Goal: Answer question/provide support

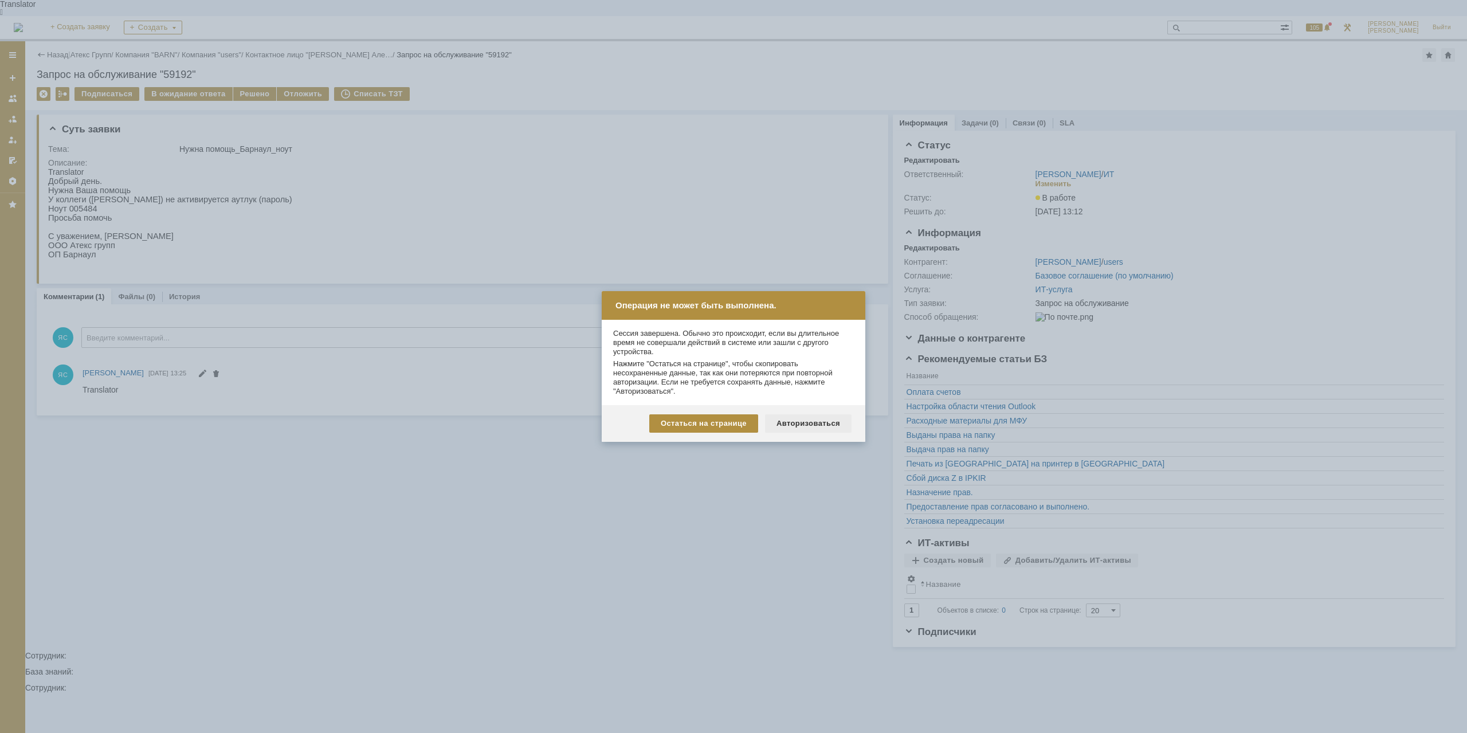
click at [839, 425] on div "Авторизоваться" at bounding box center [808, 423] width 87 height 18
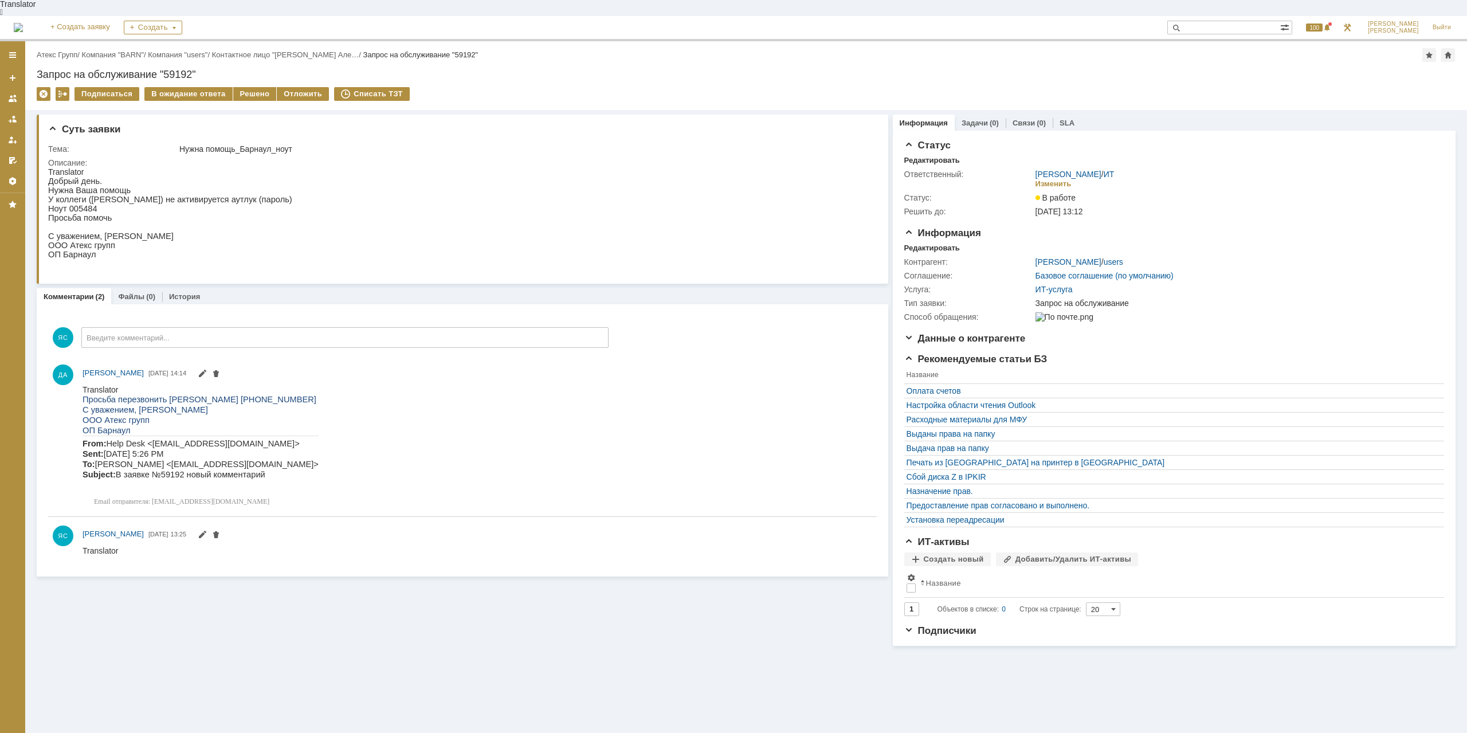
click at [368, 639] on div "Суть заявки Тема: Нужна помощь_Барнаул_ноут Описание: Комментарии (2) Файлы (0)…" at bounding box center [746, 380] width 1442 height 540
drag, startPoint x: 187, startPoint y: 190, endPoint x: 237, endPoint y: 197, distance: 51.0
click at [237, 197] on p "У коллеги ([PERSON_NAME]) не активируется аутлук (пароль)" at bounding box center [170, 199] width 244 height 9
click at [221, 195] on p "У коллеги ([PERSON_NAME]) не активируется аутлук (пароль)" at bounding box center [170, 199] width 244 height 9
click at [568, 417] on html "Translator Просьба перезвонить [PERSON_NAME] [PHONE_NUMBER] С уважением, [PERSO…" at bounding box center [477, 448] width 789 height 127
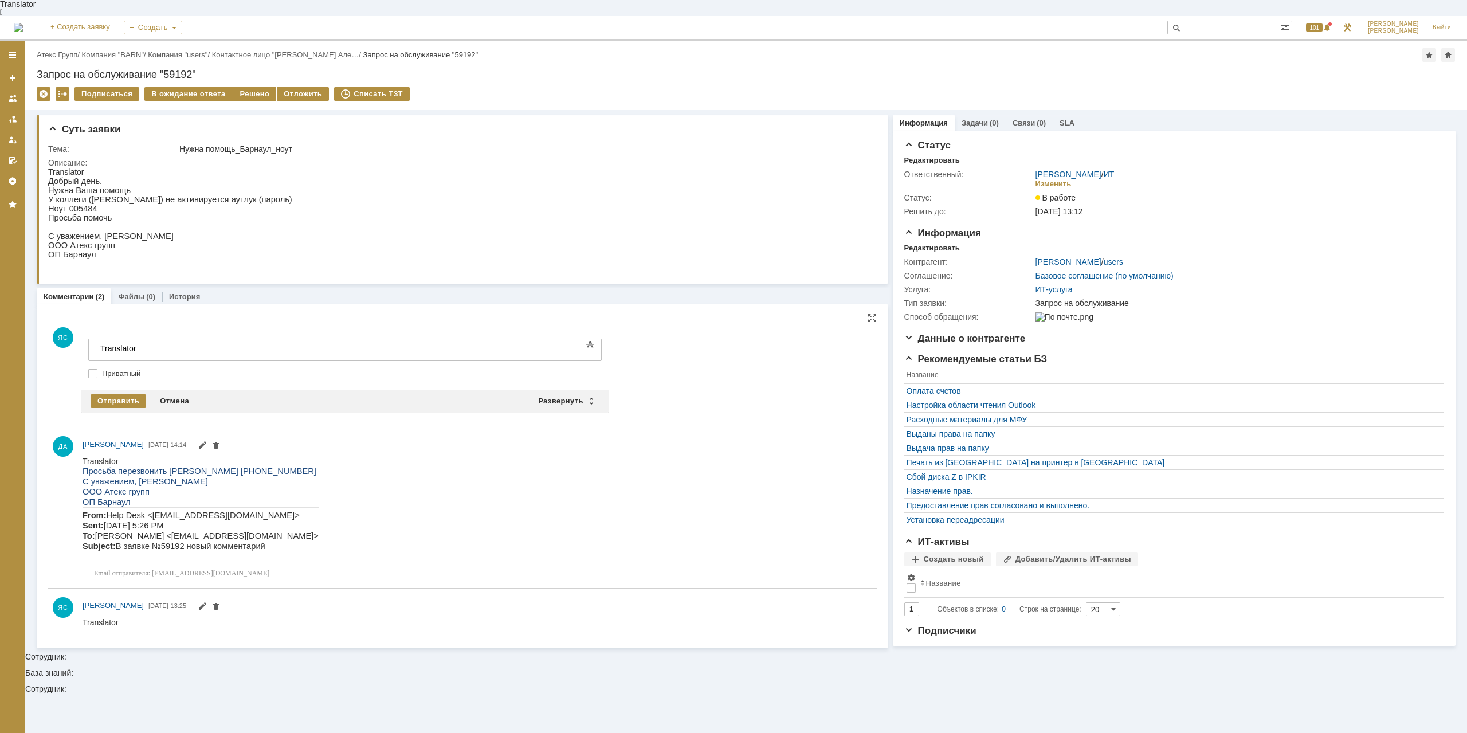
click at [385, 493] on html "Translator Просьба перезвонить [PERSON_NAME] [PHONE_NUMBER] С уважением, [PERSO…" at bounding box center [477, 519] width 789 height 127
drag, startPoint x: 211, startPoint y: 523, endPoint x: 245, endPoint y: 528, distance: 34.1
click at [245, 528] on span "Help Desk <[EMAIL_ADDRESS][DOMAIN_NAME]> Sent: [DATE] 5:26 PM To: [PERSON_NAME]…" at bounding box center [201, 530] width 236 height 40
drag, startPoint x: 158, startPoint y: 539, endPoint x: 225, endPoint y: 539, distance: 66.5
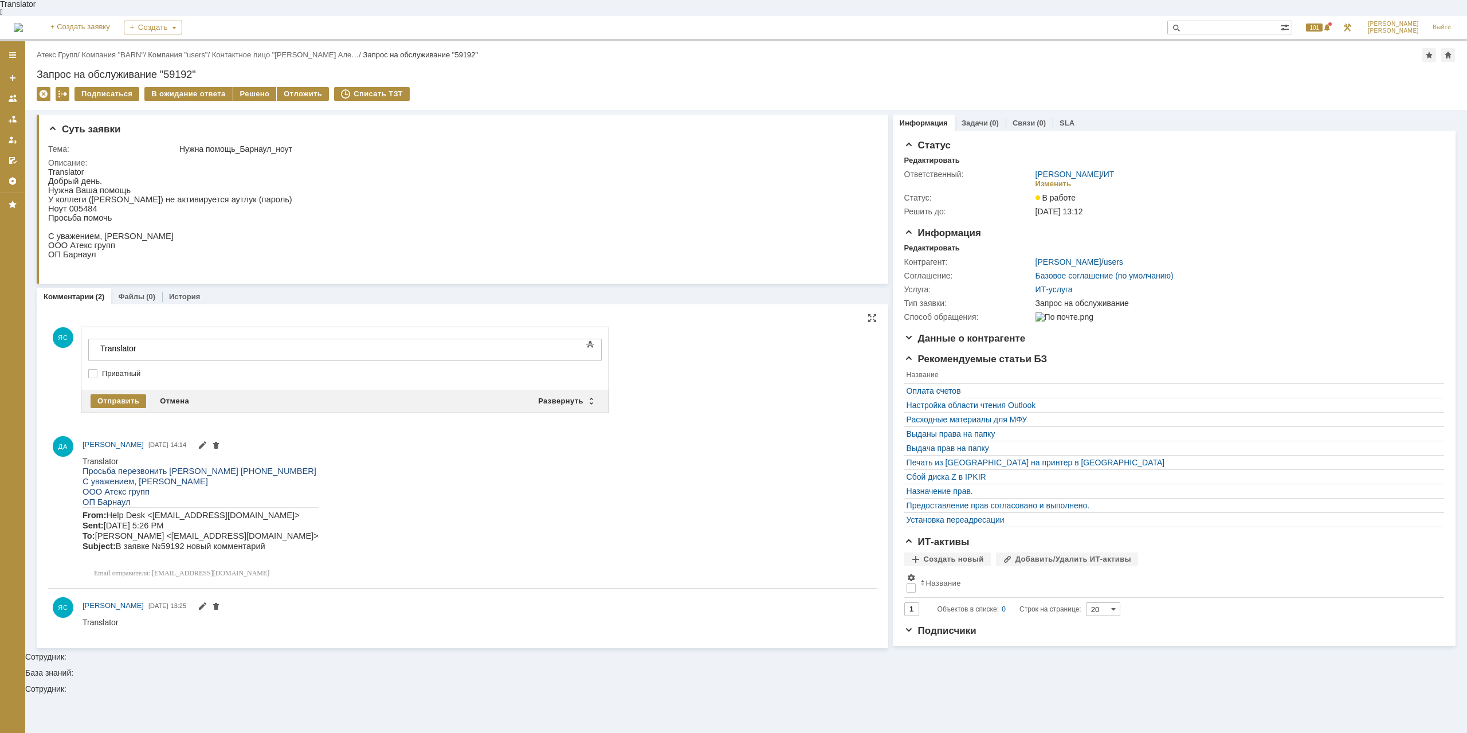
click at [225, 539] on body "Translator Просьба перезвонить [PERSON_NAME] [PHONE_NUMBER] С уважением, [PERSO…" at bounding box center [201, 519] width 236 height 127
drag, startPoint x: 330, startPoint y: 544, endPoint x: 317, endPoint y: 545, distance: 12.1
click at [331, 543] on html "Translator Просьба перезвонить [PERSON_NAME] [PHONE_NUMBER] С уважением, [PERSO…" at bounding box center [477, 519] width 789 height 127
drag, startPoint x: 253, startPoint y: 539, endPoint x: 209, endPoint y: 536, distance: 44.2
click at [209, 536] on p "From: Help Desk <[EMAIL_ADDRESS][DOMAIN_NAME]> Sent: [DATE] 5:26 PM To: [PERSON…" at bounding box center [201, 529] width 236 height 41
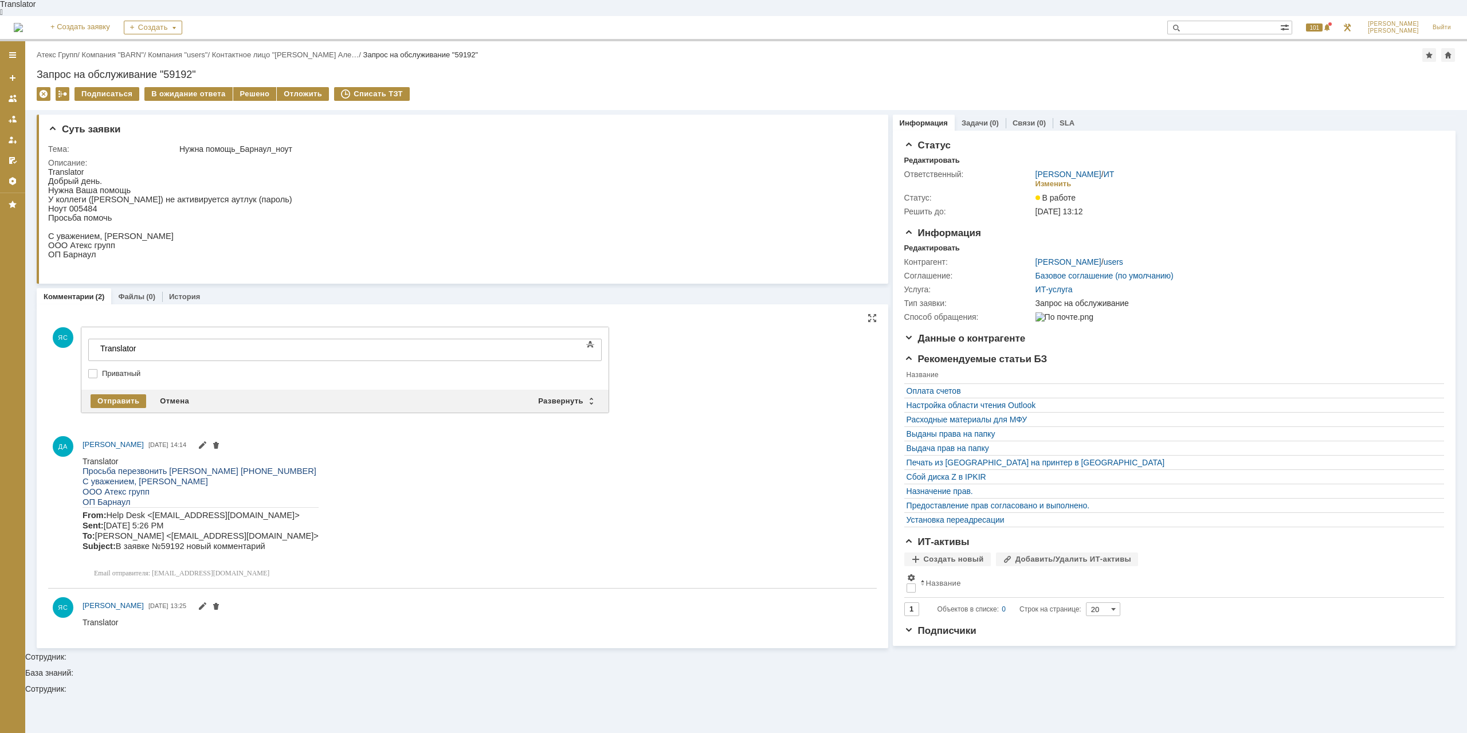
click at [205, 538] on span "Help Desk <[EMAIL_ADDRESS][DOMAIN_NAME]> Sent: [DATE] 5:26 PM To: [PERSON_NAME]…" at bounding box center [201, 530] width 236 height 40
drag, startPoint x: 175, startPoint y: 537, endPoint x: 191, endPoint y: 539, distance: 16.1
click at [191, 539] on span "Help Desk <[EMAIL_ADDRESS][DOMAIN_NAME]> Sent: [DATE] 5:26 PM To: [PERSON_NAME]…" at bounding box center [201, 530] width 236 height 40
click at [208, 540] on span "Help Desk <[EMAIL_ADDRESS][DOMAIN_NAME]> Sent: [DATE] 5:26 PM To: [PERSON_NAME]…" at bounding box center [201, 530] width 236 height 40
drag, startPoint x: 249, startPoint y: 538, endPoint x: 187, endPoint y: 538, distance: 61.9
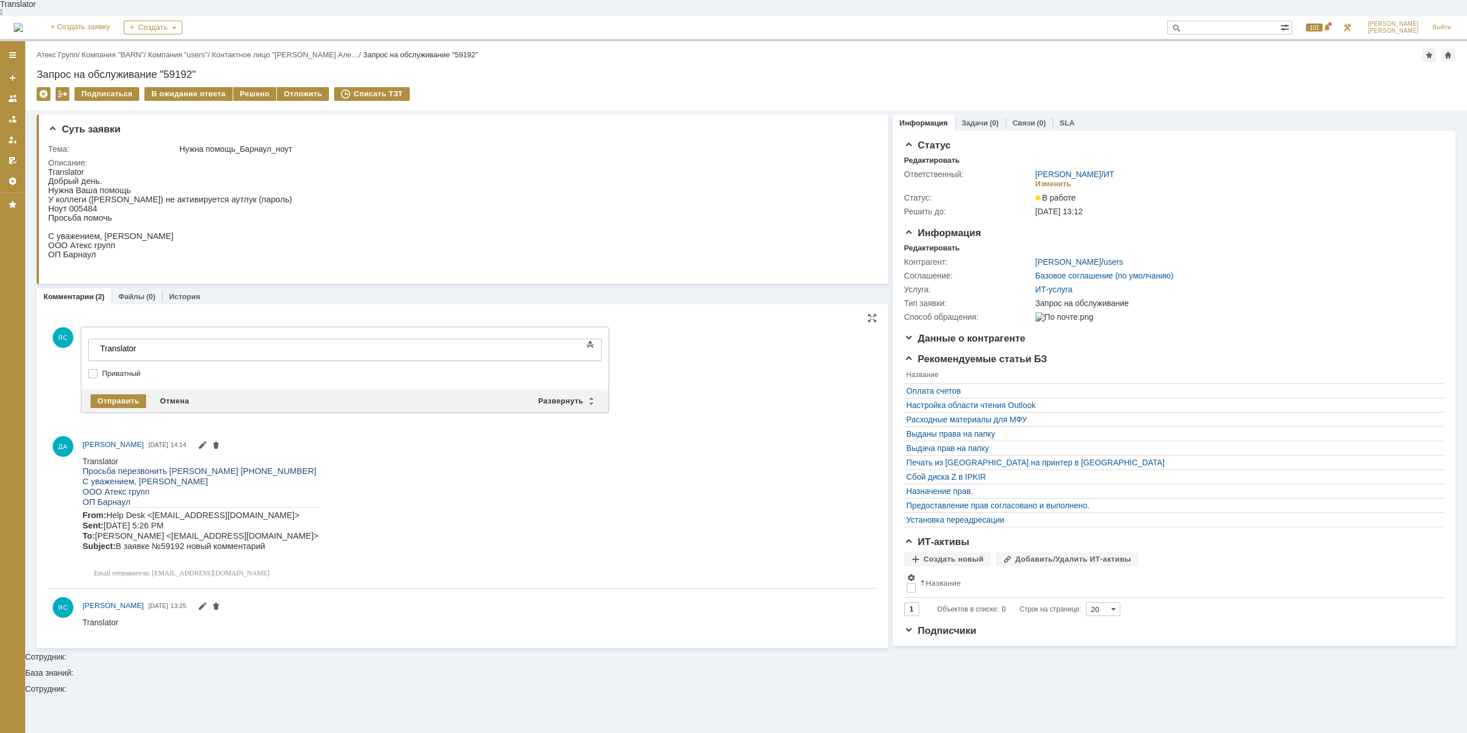
click at [187, 538] on span "Help Desk <[EMAIL_ADDRESS][DOMAIN_NAME]> Sent: [DATE] 5:26 PM To: [PERSON_NAME]…" at bounding box center [201, 530] width 236 height 40
click at [186, 538] on span "Help Desk <[EMAIL_ADDRESS][DOMAIN_NAME]> Sent: [DATE] 5:26 PM To: [PERSON_NAME]…" at bounding box center [201, 530] width 236 height 40
click at [249, 87] on div "Решено" at bounding box center [255, 94] width 44 height 14
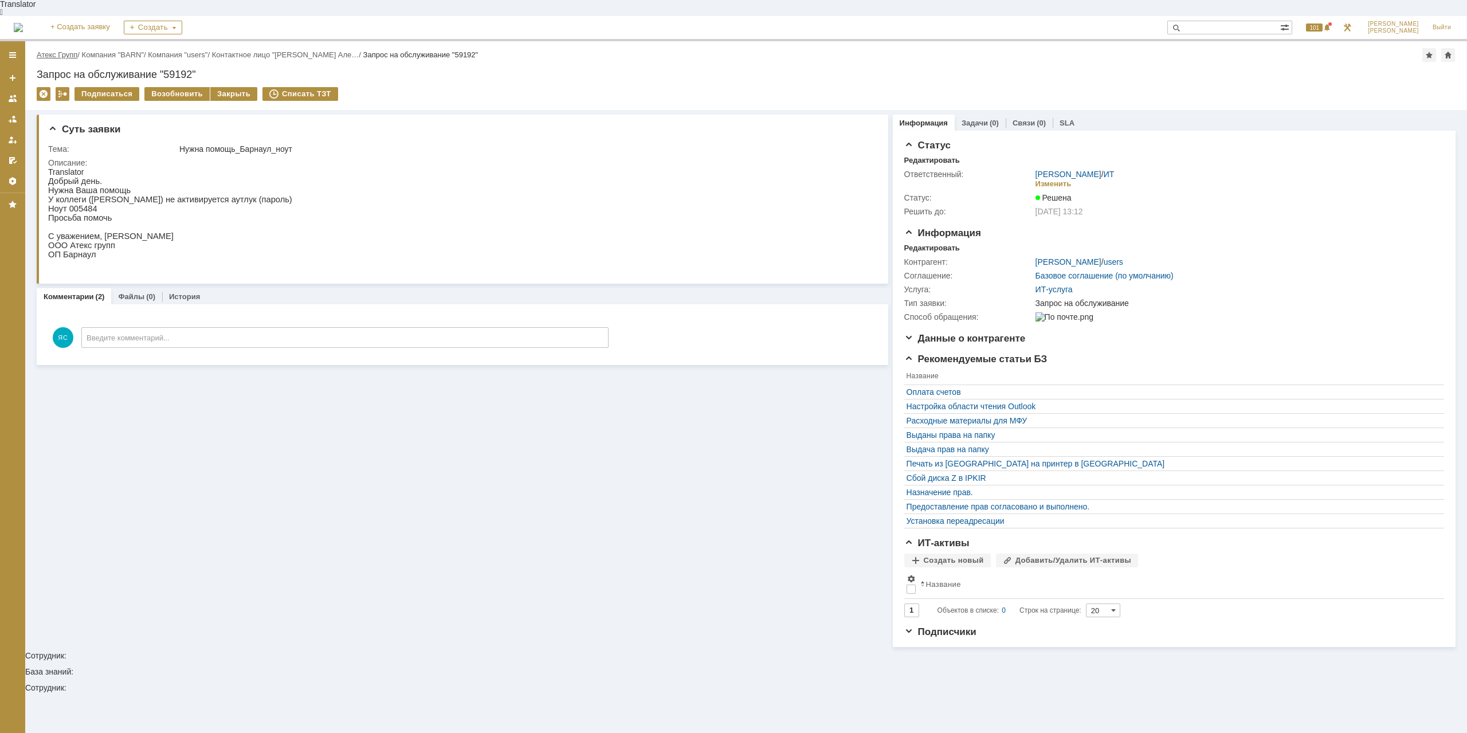
click at [61, 50] on link "Атекс Групп" at bounding box center [57, 54] width 41 height 9
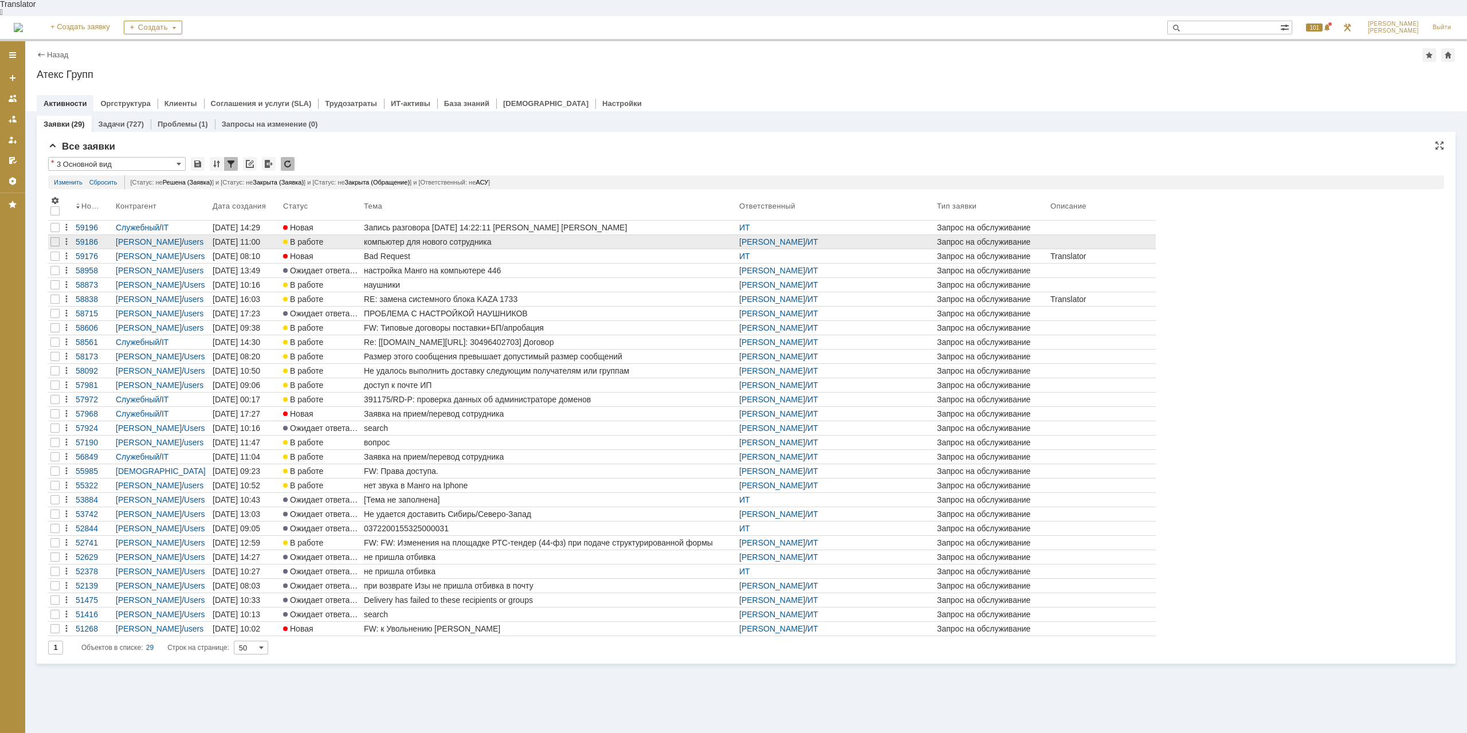
click at [446, 237] on div "компьютер для нового сотрудника" at bounding box center [549, 241] width 371 height 9
